Goal: Information Seeking & Learning: Learn about a topic

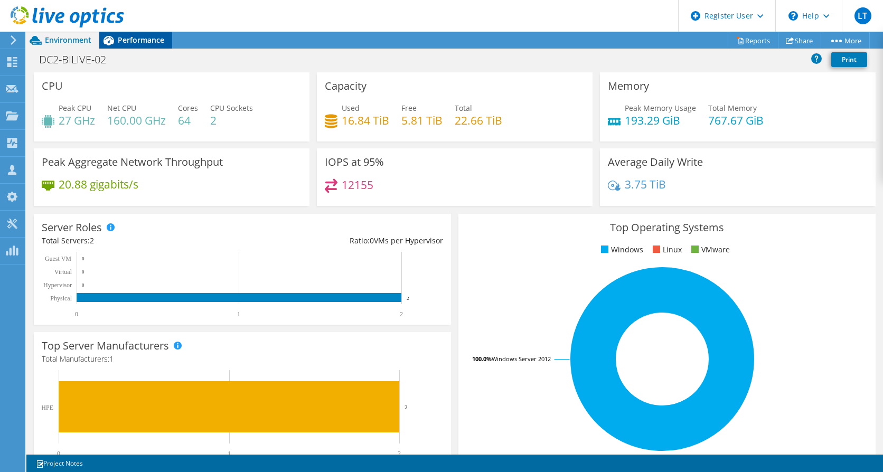
click at [148, 42] on span "Performance" at bounding box center [141, 40] width 46 height 10
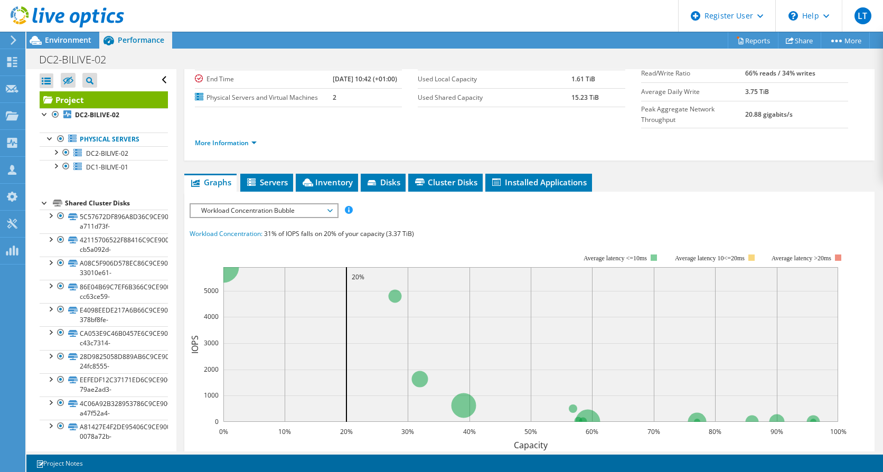
scroll to position [106, 0]
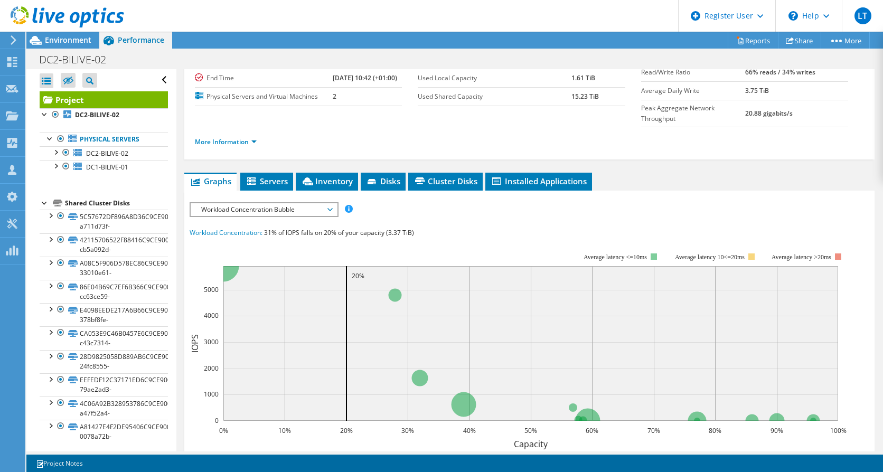
click at [330, 216] on span "Workload Concentration Bubble" at bounding box center [264, 209] width 136 height 13
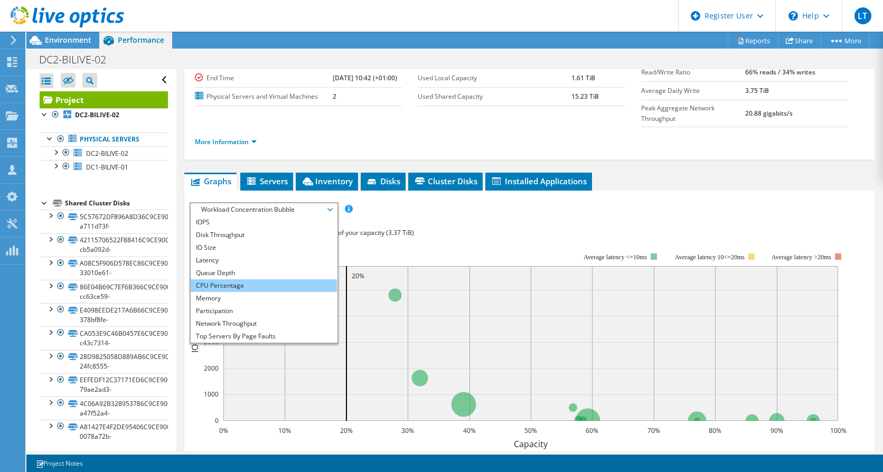
click at [253, 292] on li "CPU Percentage" at bounding box center [264, 285] width 146 height 13
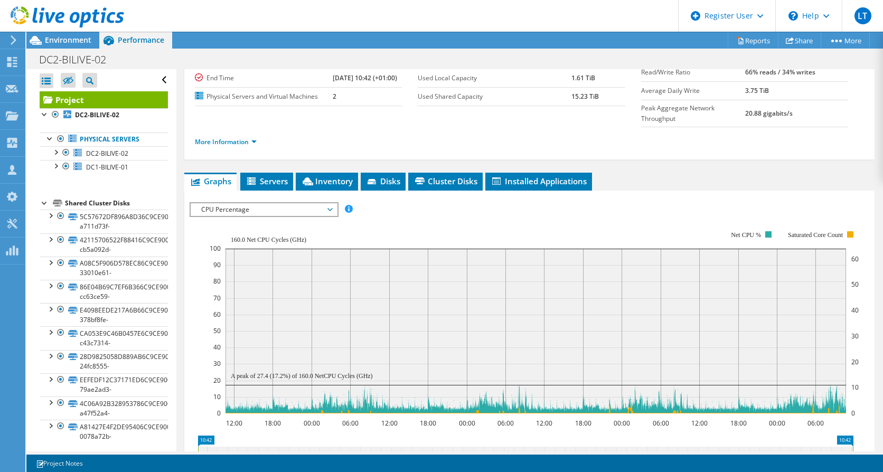
drag, startPoint x: 69, startPoint y: 34, endPoint x: 85, endPoint y: 52, distance: 24.3
click at [69, 34] on div at bounding box center [62, 17] width 124 height 35
click at [86, 40] on span "Environment" at bounding box center [68, 40] width 46 height 10
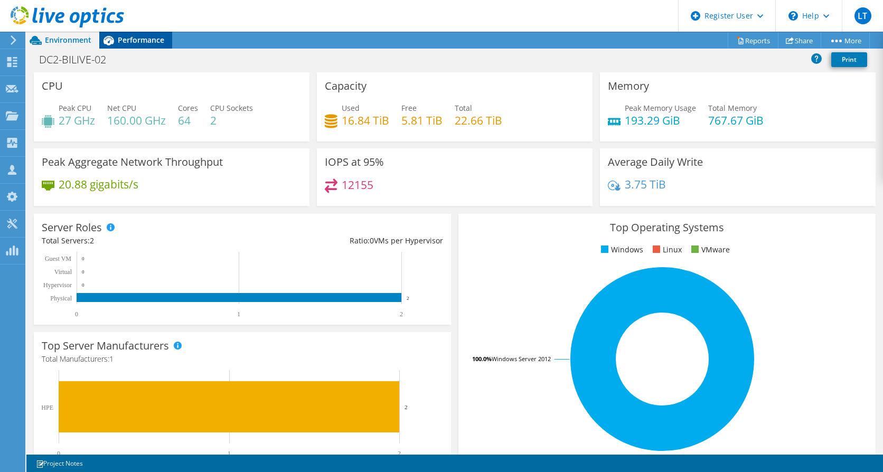
click at [129, 43] on span "Performance" at bounding box center [141, 40] width 46 height 10
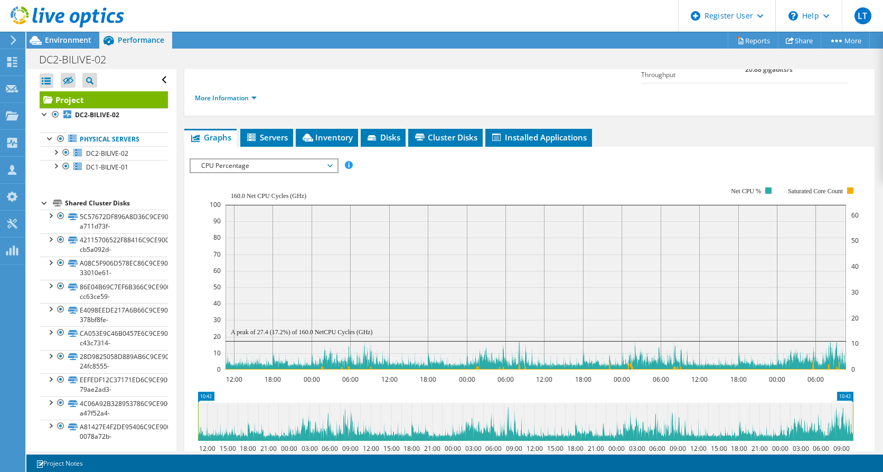
scroll to position [158, 0]
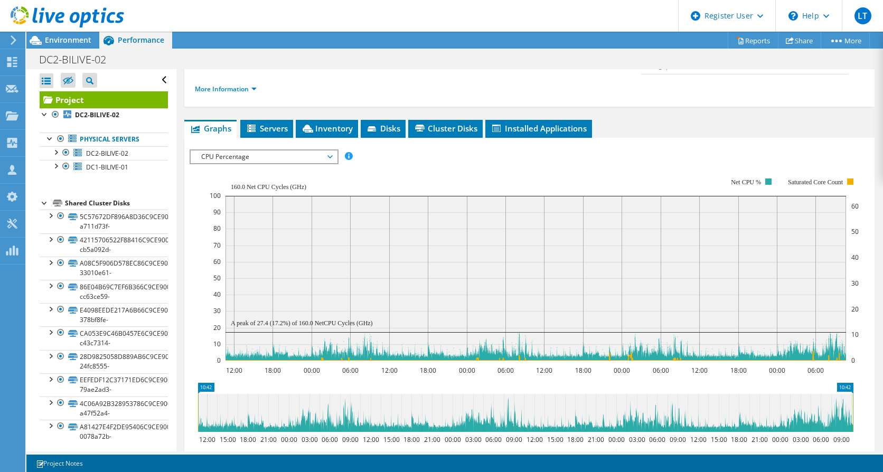
click at [330, 163] on span "CPU Percentage" at bounding box center [264, 156] width 136 height 13
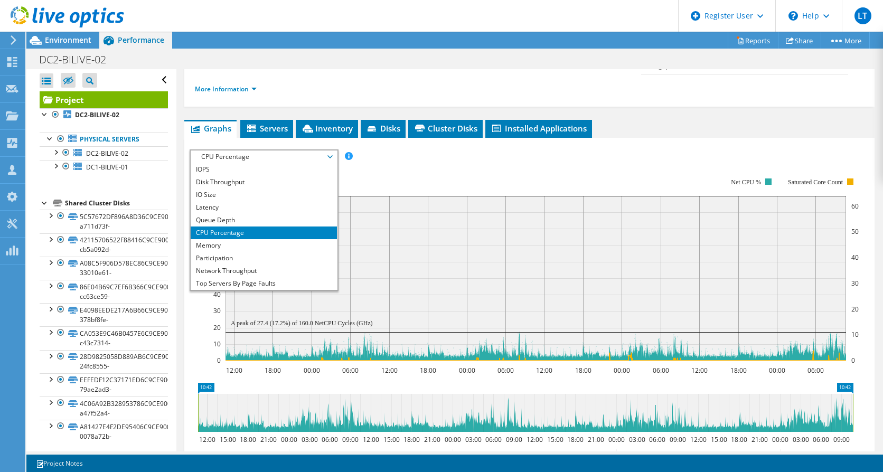
click at [330, 163] on span "CPU Percentage" at bounding box center [264, 156] width 136 height 13
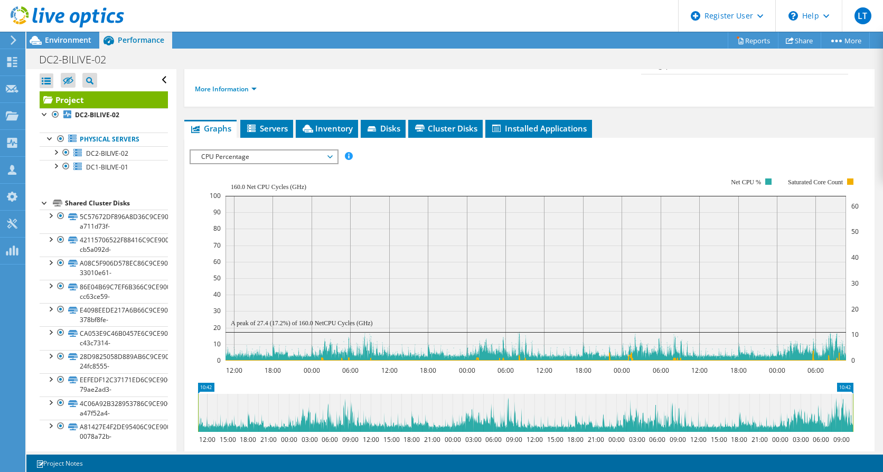
click at [330, 163] on span "CPU Percentage" at bounding box center [264, 156] width 136 height 13
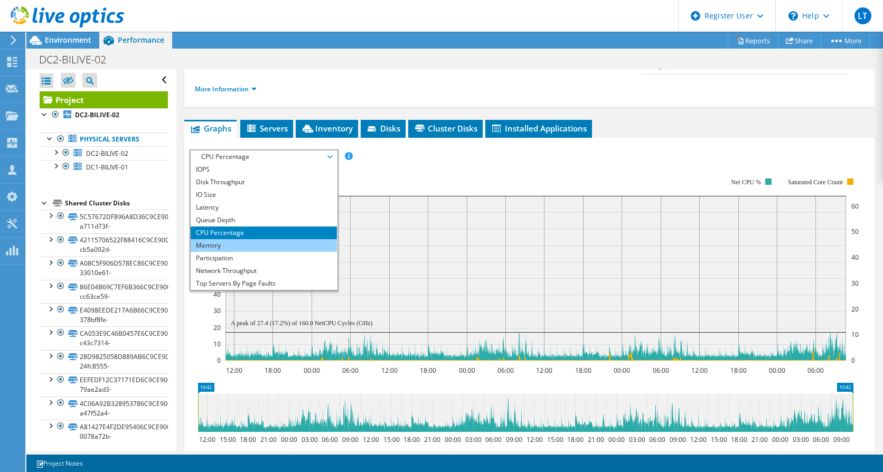
click at [236, 252] on li "Memory" at bounding box center [264, 245] width 146 height 13
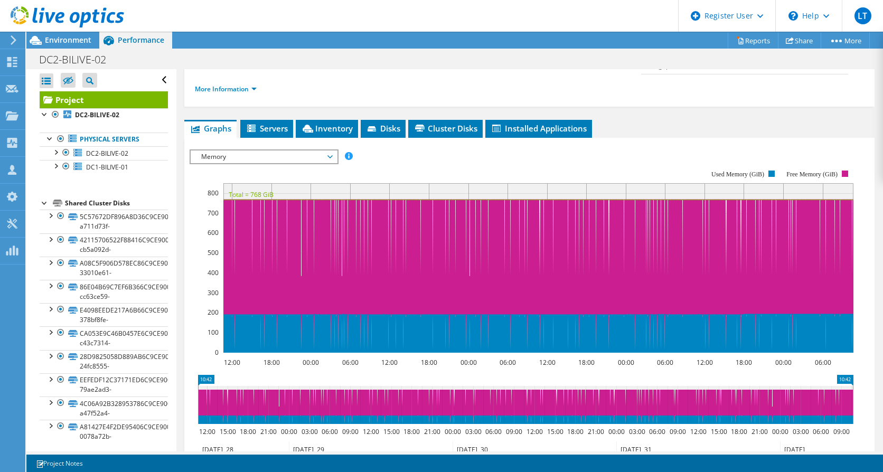
click at [332, 163] on span "Memory" at bounding box center [264, 156] width 136 height 13
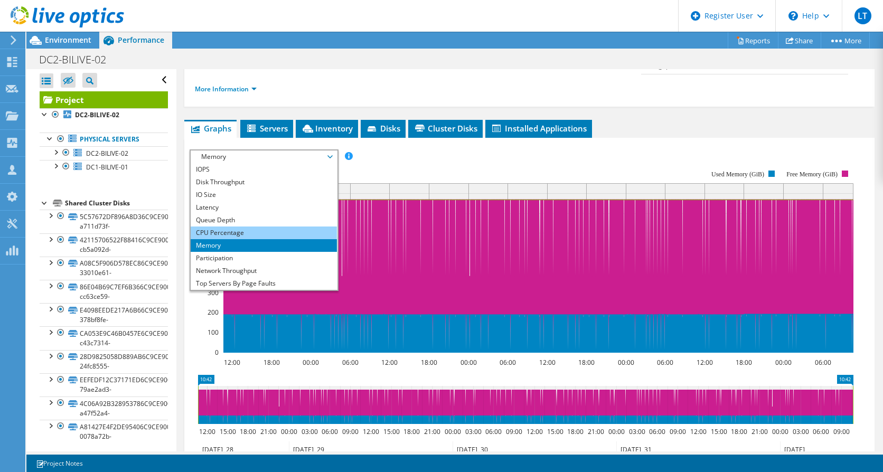
click at [240, 239] on li "CPU Percentage" at bounding box center [264, 233] width 146 height 13
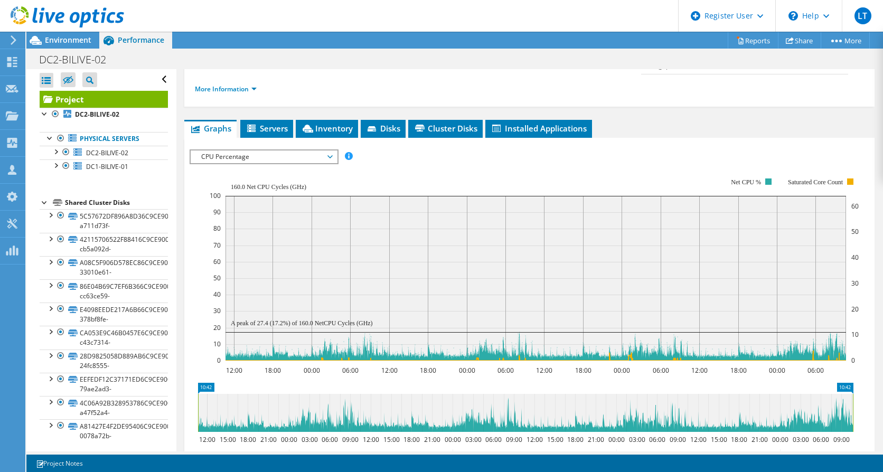
scroll to position [0, 0]
click at [325, 134] on span "Inventory" at bounding box center [327, 128] width 52 height 11
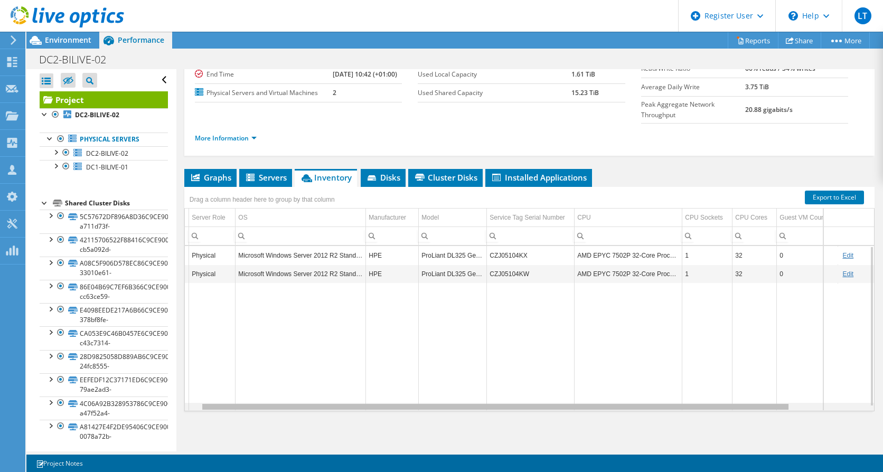
scroll to position [0, 81]
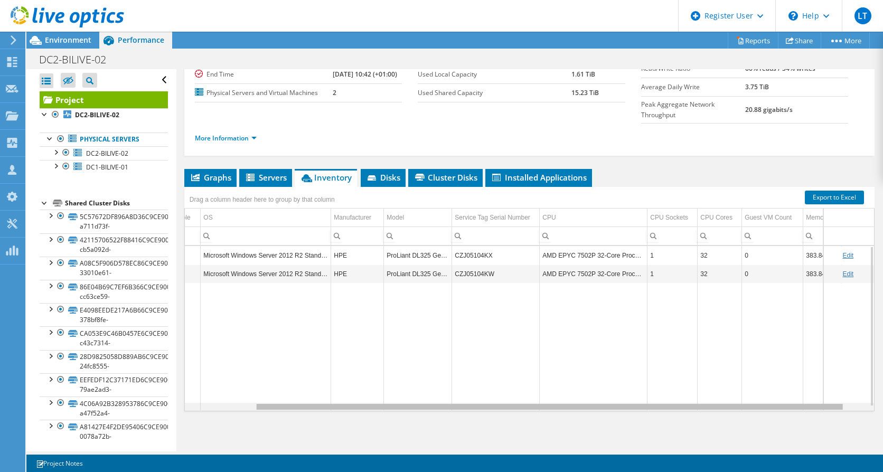
drag, startPoint x: 601, startPoint y: 410, endPoint x: 677, endPoint y: 406, distance: 75.7
click at [677, 406] on body "LT Dell User [PERSON_NAME] [PERSON_NAME][EMAIL_ADDRESS][PERSON_NAME][DOMAIN_NAM…" at bounding box center [441, 236] width 883 height 472
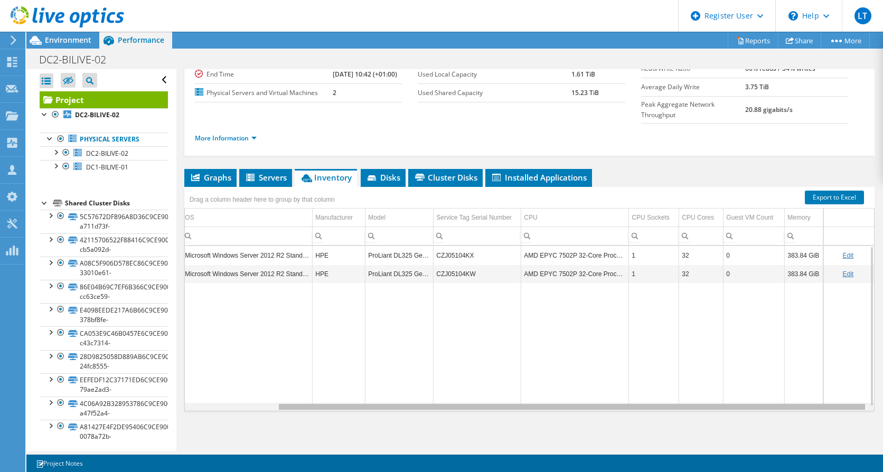
scroll to position [0, 108]
drag, startPoint x: 688, startPoint y: 405, endPoint x: 765, endPoint y: 402, distance: 76.6
click at [765, 402] on body "LT Dell User [PERSON_NAME] [PERSON_NAME][EMAIL_ADDRESS][PERSON_NAME][DOMAIN_NAM…" at bounding box center [441, 236] width 883 height 472
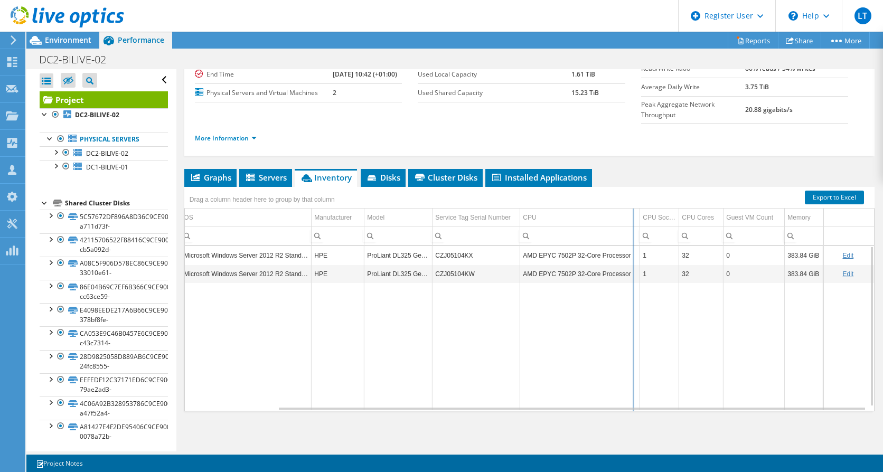
drag, startPoint x: 622, startPoint y: 215, endPoint x: 638, endPoint y: 215, distance: 16.4
click at [638, 215] on div "Drag a column header here to group by that column Server Name Server Role OS Ma…" at bounding box center [529, 299] width 690 height 224
drag, startPoint x: 638, startPoint y: 215, endPoint x: 627, endPoint y: 215, distance: 10.6
click at [627, 215] on div "Drag a column header here to group by that column Server Name Server Role OS Ma…" at bounding box center [529, 299] width 690 height 224
click at [221, 176] on span "Graphs" at bounding box center [211, 177] width 42 height 11
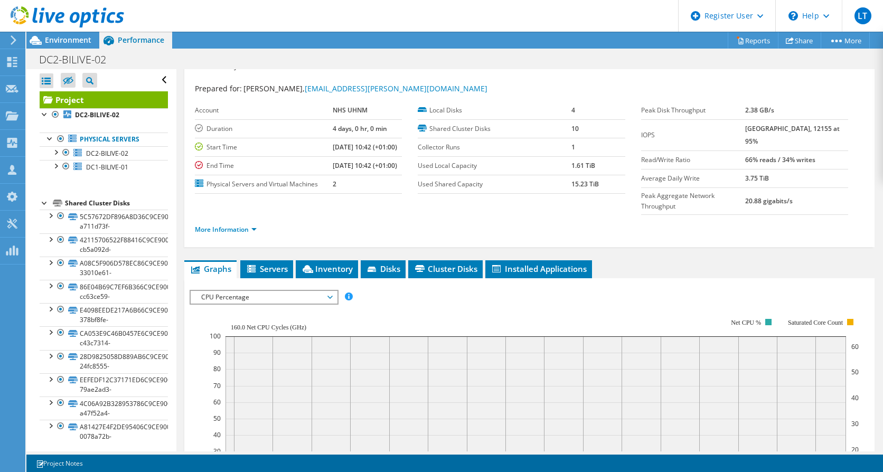
scroll to position [0, 0]
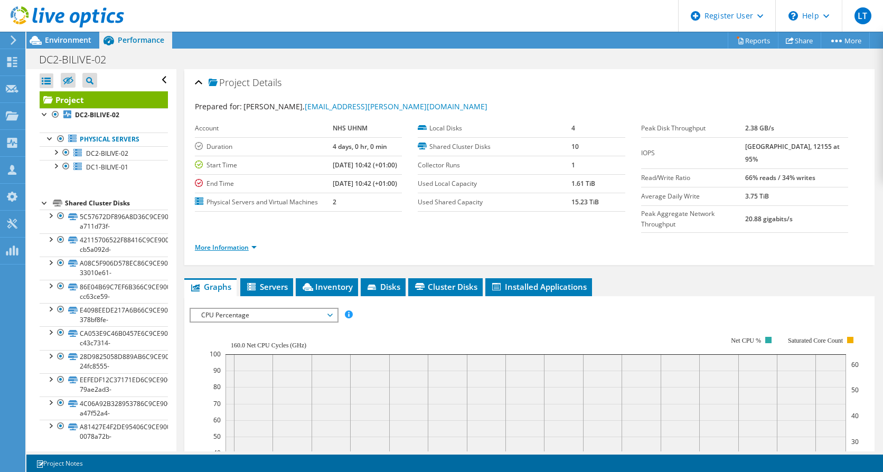
click at [247, 252] on link "More Information" at bounding box center [226, 247] width 62 height 9
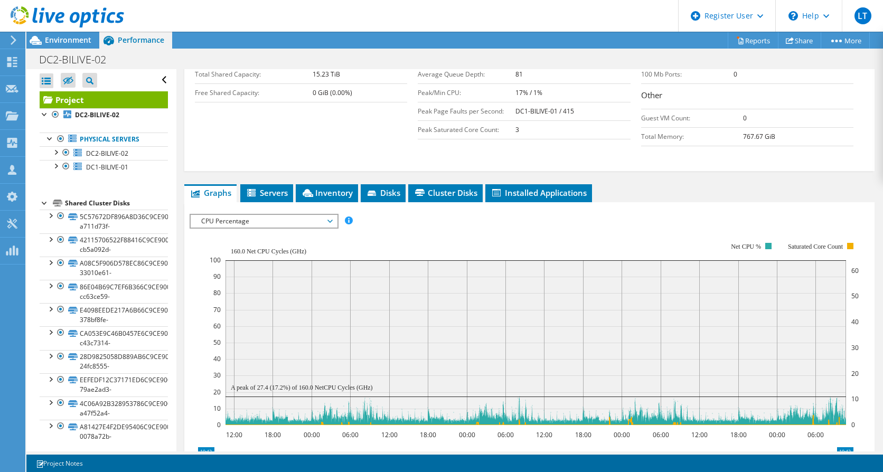
scroll to position [317, 0]
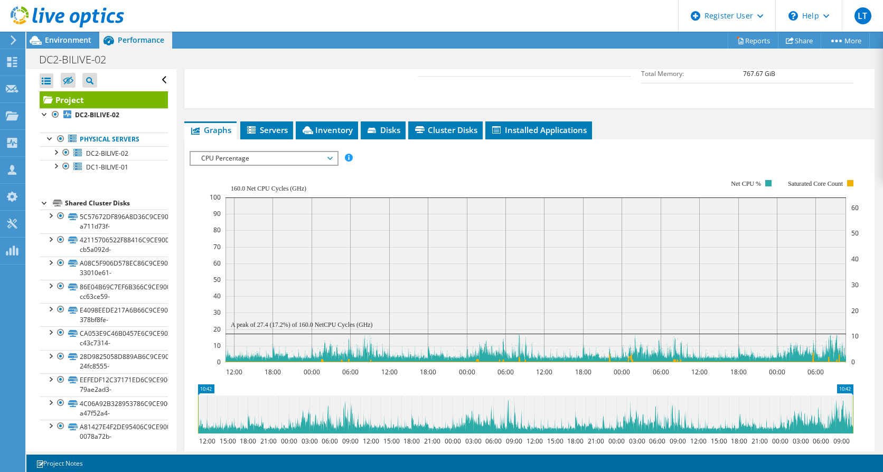
click at [332, 165] on span "CPU Percentage" at bounding box center [264, 158] width 146 height 13
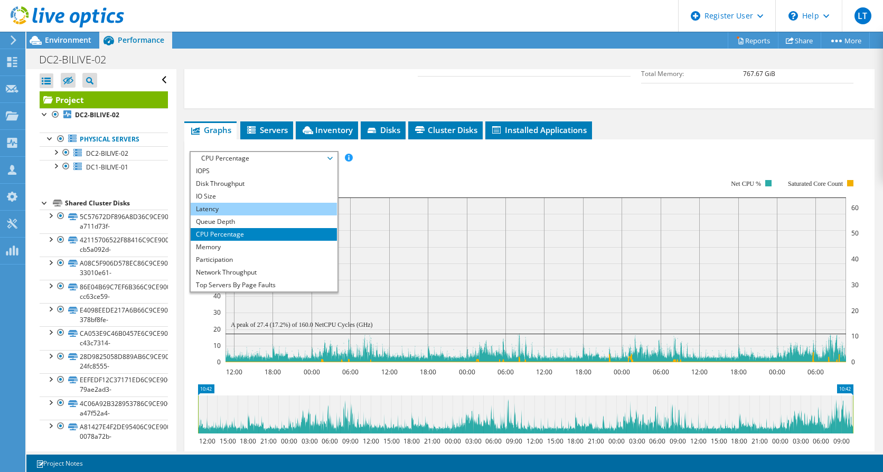
click at [305, 215] on li "Latency" at bounding box center [264, 209] width 146 height 13
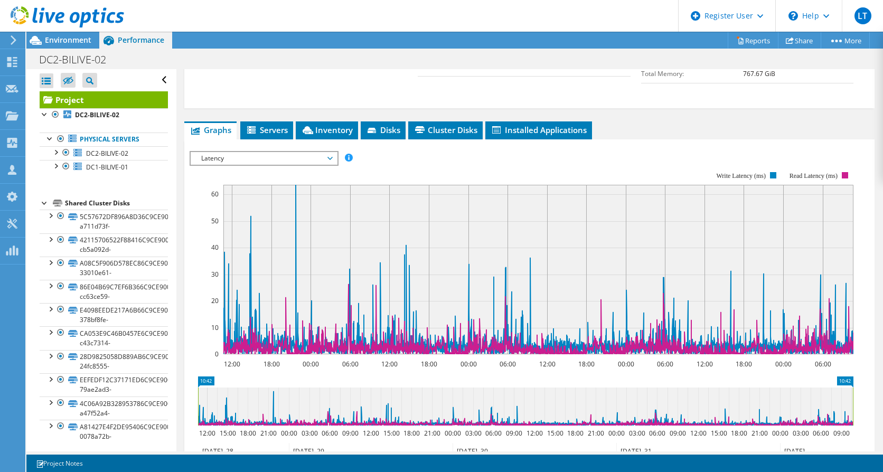
click at [332, 165] on span "Latency" at bounding box center [264, 158] width 136 height 13
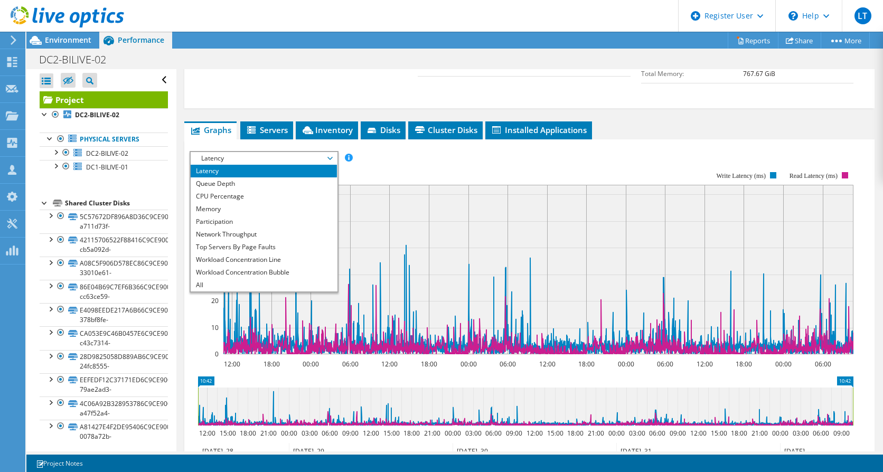
scroll to position [0, 0]
